Goal: Information Seeking & Learning: Learn about a topic

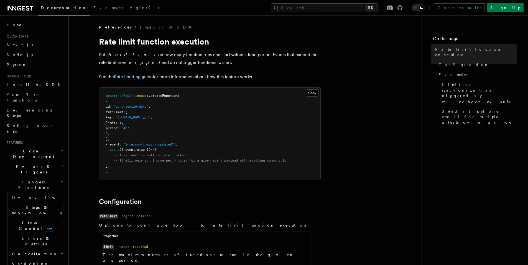
click at [199, 77] on p "See the Rate Limiting guide for more information about how this feature works." at bounding box center [210, 77] width 222 height 8
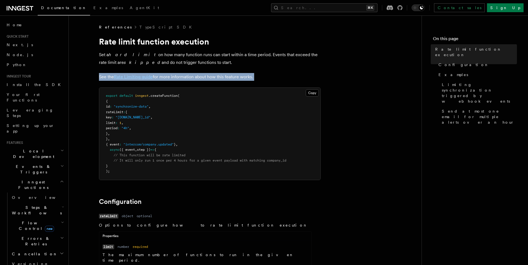
click at [199, 77] on p "See the Rate Limiting guide for more information about how this feature works." at bounding box center [210, 77] width 222 height 8
click at [192, 77] on p "See the Rate Limiting guide for more information about how this feature works." at bounding box center [210, 77] width 222 height 8
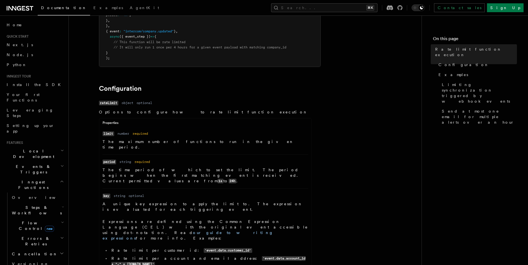
scroll to position [174, 0]
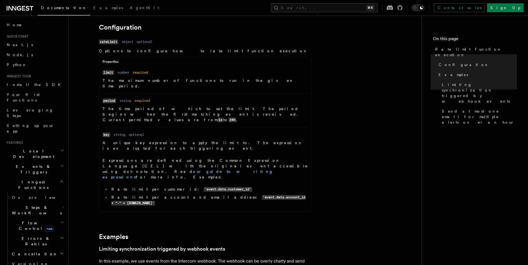
click at [187, 140] on p "A unique key expression to apply the limit to. The expression is evaluated for …" at bounding box center [204, 145] width 205 height 11
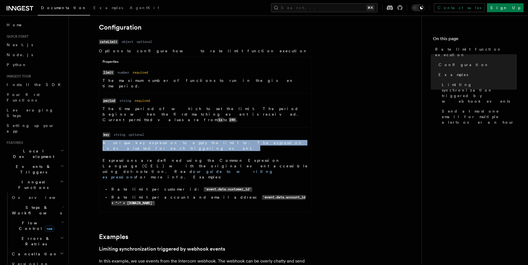
click at [187, 140] on p "A unique key expression to apply the limit to. The expression is evaluated for …" at bounding box center [204, 145] width 205 height 11
click at [203, 140] on p "A unique key expression to apply the limit to. The expression is evaluated for …" at bounding box center [204, 145] width 205 height 11
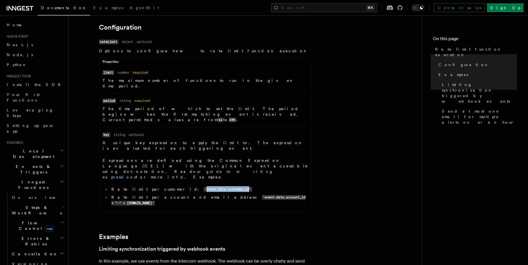
drag, startPoint x: 204, startPoint y: 162, endPoint x: 161, endPoint y: 162, distance: 43.8
click at [204, 187] on code "'event.data.customer_id'" at bounding box center [228, 189] width 48 height 5
drag, startPoint x: 204, startPoint y: 161, endPoint x: 161, endPoint y: 162, distance: 42.4
click at [204, 187] on code "'event.data.customer_id'" at bounding box center [228, 189] width 48 height 5
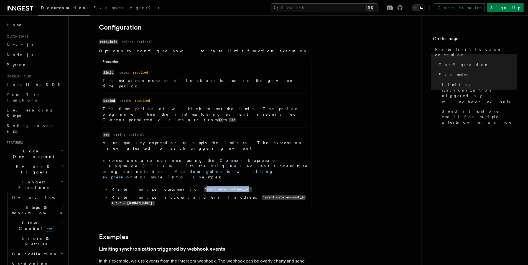
click at [204, 187] on code "'event.data.customer_id'" at bounding box center [228, 189] width 48 height 5
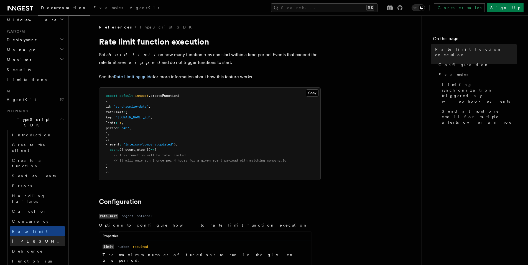
scroll to position [316, 0]
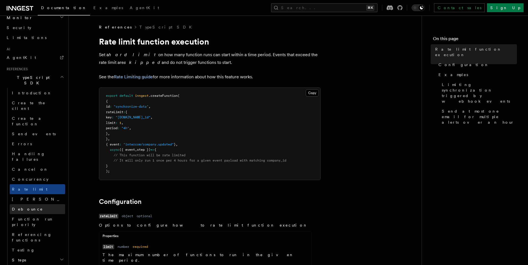
click at [32, 204] on link "Debounce" at bounding box center [37, 209] width 55 height 10
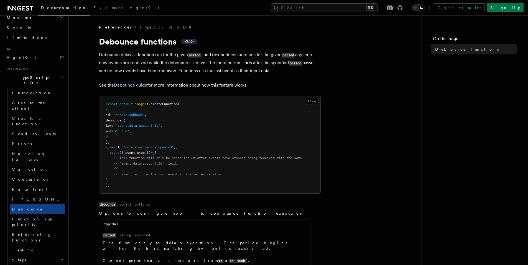
click at [209, 63] on p "Debounce delays a function run for the given period , and reschedules functions…" at bounding box center [210, 63] width 222 height 24
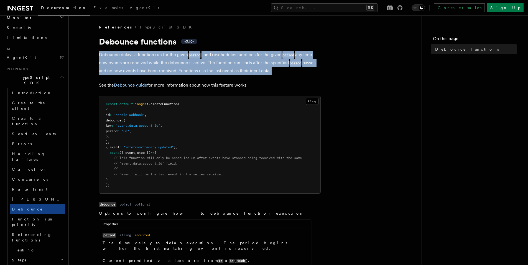
click at [209, 63] on p "Debounce delays a function run for the given period , and reschedules functions…" at bounding box center [210, 63] width 222 height 24
click at [243, 63] on p "Debounce delays a function run for the given period , and reschedules functions…" at bounding box center [210, 63] width 222 height 24
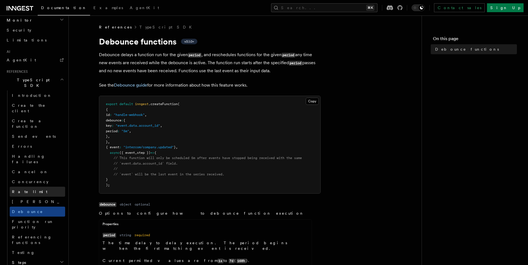
scroll to position [299, 0]
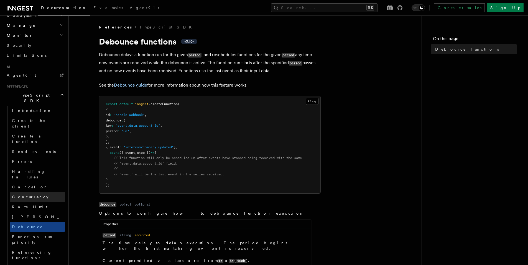
click at [43, 192] on link "Concurrency" at bounding box center [37, 197] width 55 height 10
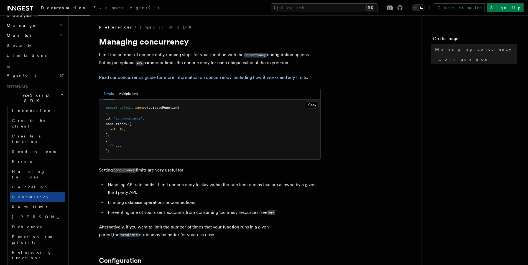
click at [183, 55] on p "Limit the number of concurrently running steps for your function with the concu…" at bounding box center [210, 59] width 222 height 16
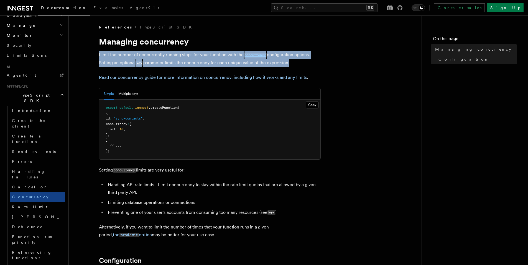
click at [183, 55] on p "Limit the number of concurrently running steps for your function with the concu…" at bounding box center [210, 59] width 222 height 16
click at [189, 55] on p "Limit the number of concurrently running steps for your function with the concu…" at bounding box center [210, 59] width 222 height 16
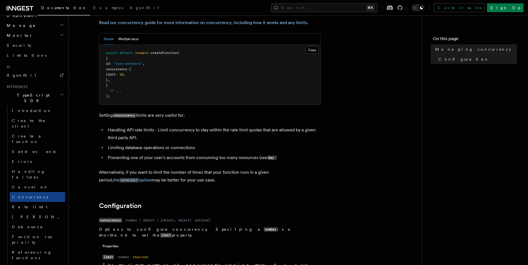
scroll to position [53, 0]
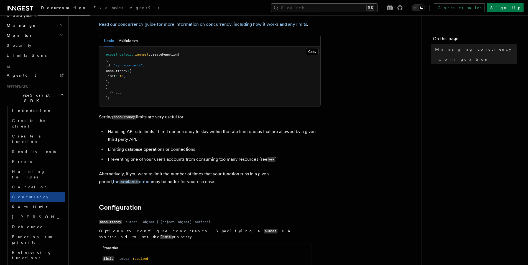
click at [327, 9] on button "Search... ⌘K" at bounding box center [324, 7] width 106 height 9
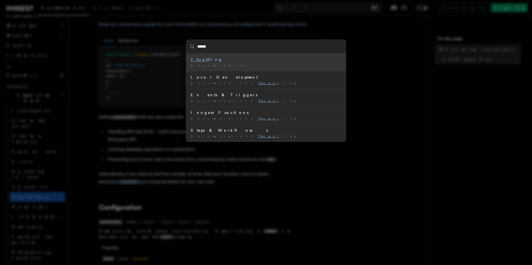
type input "*******"
click at [215, 61] on div "Throttl ing" at bounding box center [266, 60] width 151 height 6
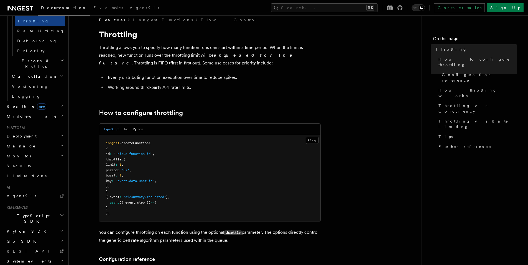
scroll to position [8, 0]
drag, startPoint x: 167, startPoint y: 181, endPoint x: 128, endPoint y: 182, distance: 38.2
click at [128, 182] on span ""event.data.user_id"" at bounding box center [134, 181] width 39 height 4
click at [143, 182] on span ""event.data.user_id"" at bounding box center [134, 181] width 39 height 4
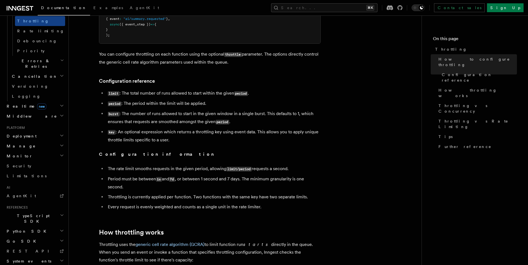
scroll to position [202, 0]
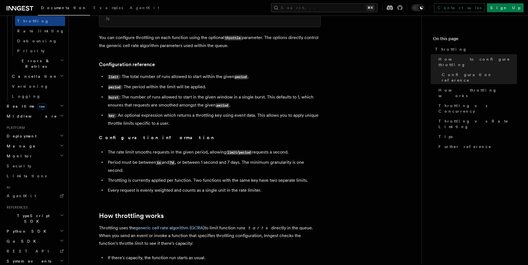
click at [194, 150] on li "The rate limit smooths requests in the given period, allowing limit/period requ…" at bounding box center [213, 152] width 214 height 8
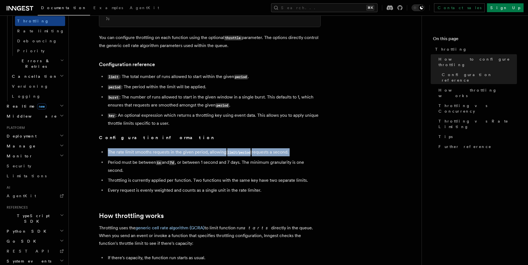
click at [194, 150] on li "The rate limit smooths requests in the given period, allowing limit/period requ…" at bounding box center [213, 152] width 214 height 8
click at [207, 151] on li "The rate limit smooths requests in the given period, allowing limit/period requ…" at bounding box center [213, 152] width 214 height 8
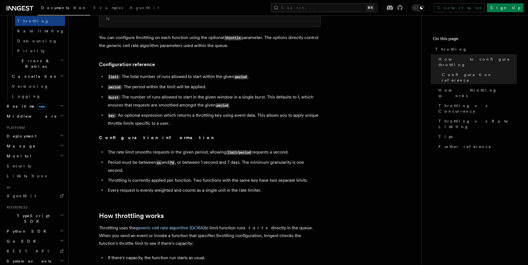
click at [190, 114] on li "key : An optional expression which returns a throttling key using event data. T…" at bounding box center [213, 120] width 214 height 16
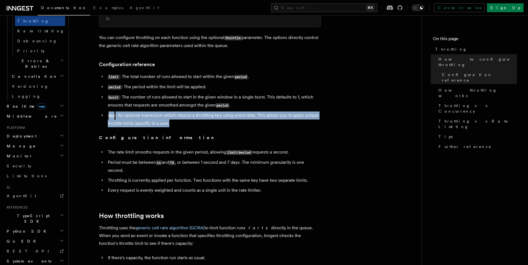
click at [190, 114] on li "key : An optional expression which returns a throttling key using event data. T…" at bounding box center [213, 120] width 214 height 16
click at [224, 117] on li "key : An optional expression which returns a throttling key using event data. T…" at bounding box center [213, 120] width 214 height 16
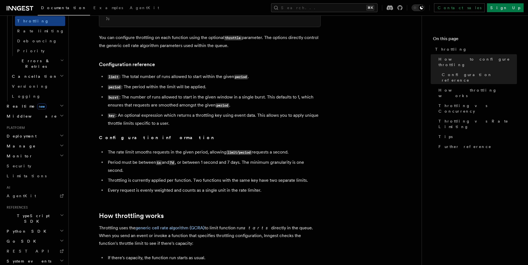
click at [208, 116] on li "key : An optional expression which returns a throttling key using event data. T…" at bounding box center [213, 120] width 214 height 16
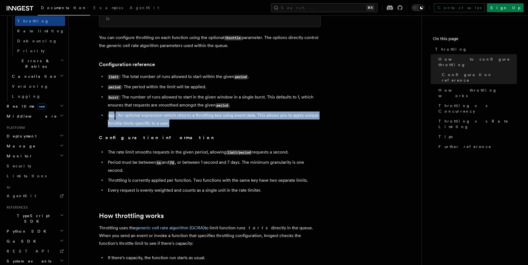
click at [208, 116] on li "key : An optional expression which returns a throttling key using event data. T…" at bounding box center [213, 120] width 214 height 16
click at [224, 116] on li "key : An optional expression which returns a throttling key using event data. T…" at bounding box center [213, 120] width 214 height 16
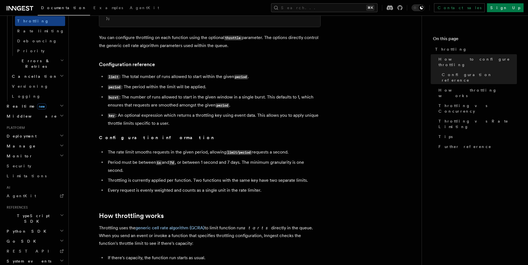
click at [224, 116] on li "key : An optional expression which returns a throttling key using event data. T…" at bounding box center [213, 120] width 214 height 16
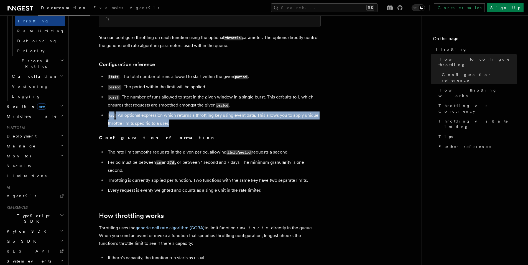
click at [224, 116] on li "key : An optional expression which returns a throttling key using event data. T…" at bounding box center [213, 120] width 214 height 16
click at [213, 116] on li "key : An optional expression which returns a throttling key using event data. T…" at bounding box center [213, 120] width 214 height 16
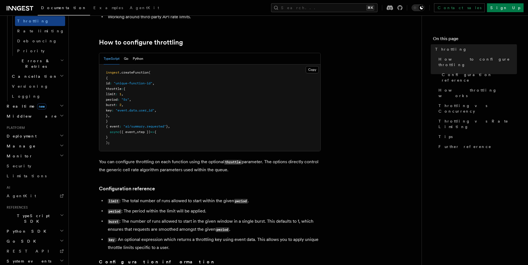
scroll to position [79, 0]
click at [215, 221] on li "burst : The number of runs allowed to start in the given window in a single bur…" at bounding box center [213, 225] width 214 height 16
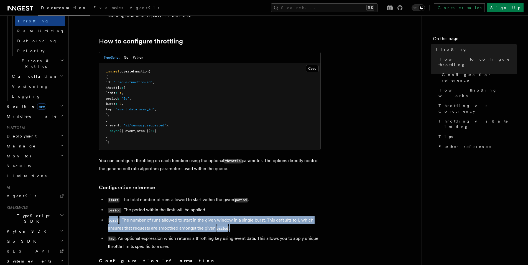
click at [215, 221] on li "burst : The number of runs allowed to start in the given window in a single bur…" at bounding box center [213, 225] width 214 height 16
click at [196, 221] on li "burst : The number of runs allowed to start in the given window in a single bur…" at bounding box center [213, 225] width 214 height 16
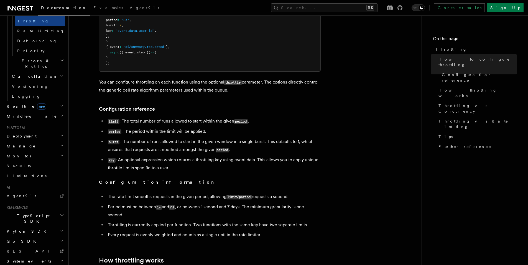
scroll to position [168, 0]
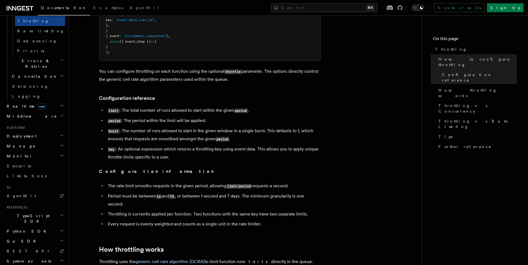
click at [194, 187] on li "The rate limit smooths requests in the given period, allowing limit/period requ…" at bounding box center [213, 186] width 214 height 8
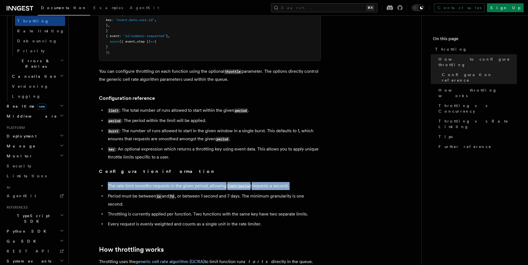
click at [194, 187] on li "The rate limit smooths requests in the given period, allowing limit/period requ…" at bounding box center [213, 186] width 214 height 8
click at [204, 187] on li "The rate limit smooths requests in the given period, allowing limit/period requ…" at bounding box center [213, 186] width 214 height 8
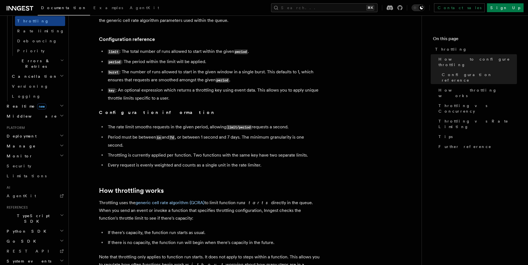
scroll to position [0, 0]
